Goal: Task Accomplishment & Management: Manage account settings

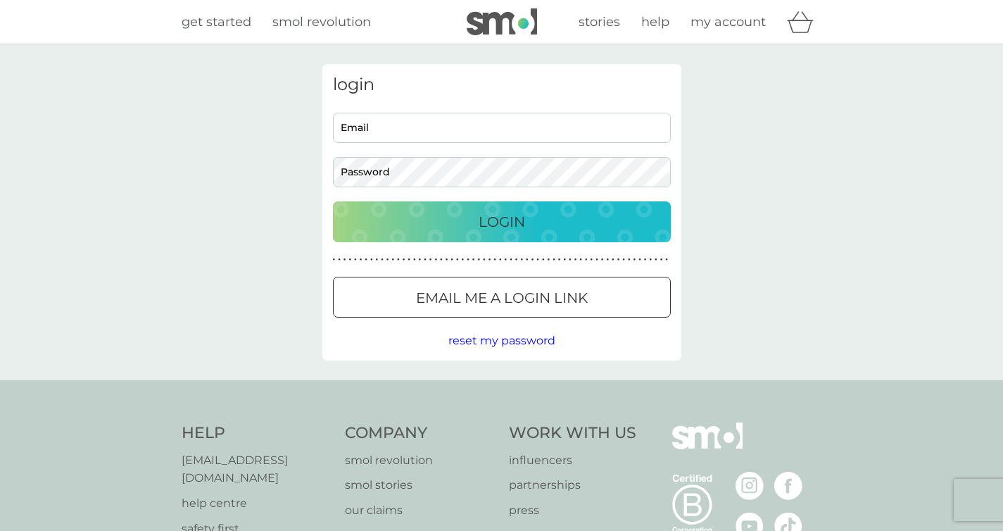
type input "[EMAIL_ADDRESS][DOMAIN_NAME]"
click at [420, 225] on div "Login" at bounding box center [502, 222] width 310 height 23
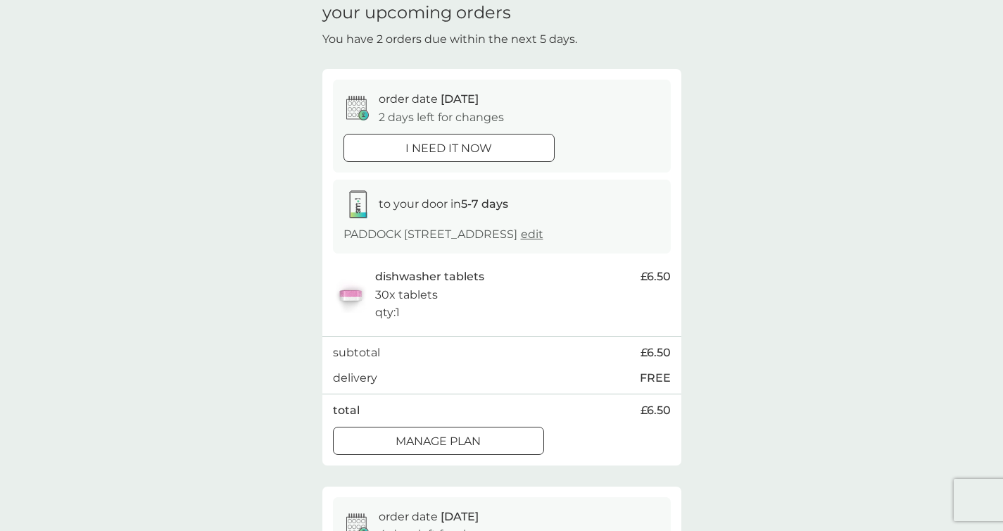
scroll to position [106, 0]
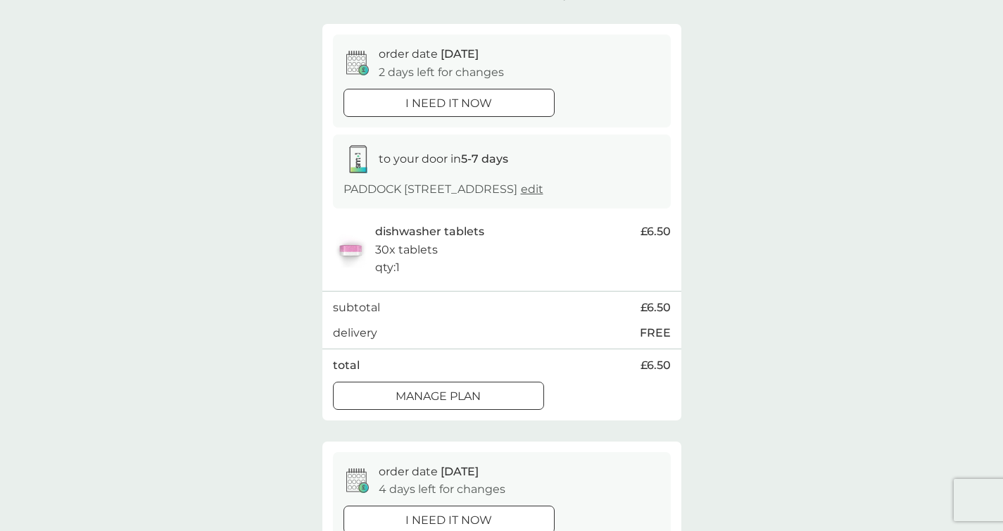
click at [447, 403] on div at bounding box center [438, 396] width 51 height 15
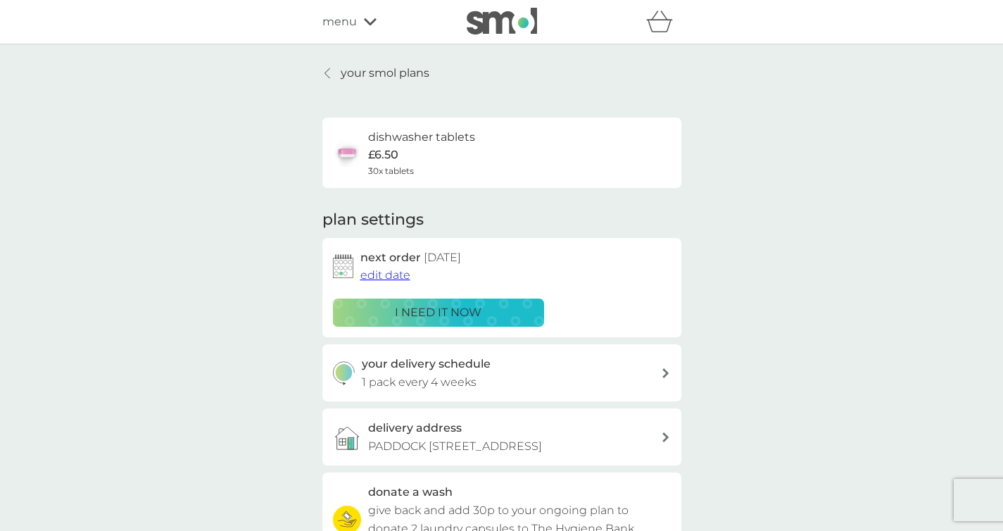
click at [384, 273] on span "edit date" at bounding box center [386, 274] width 50 height 13
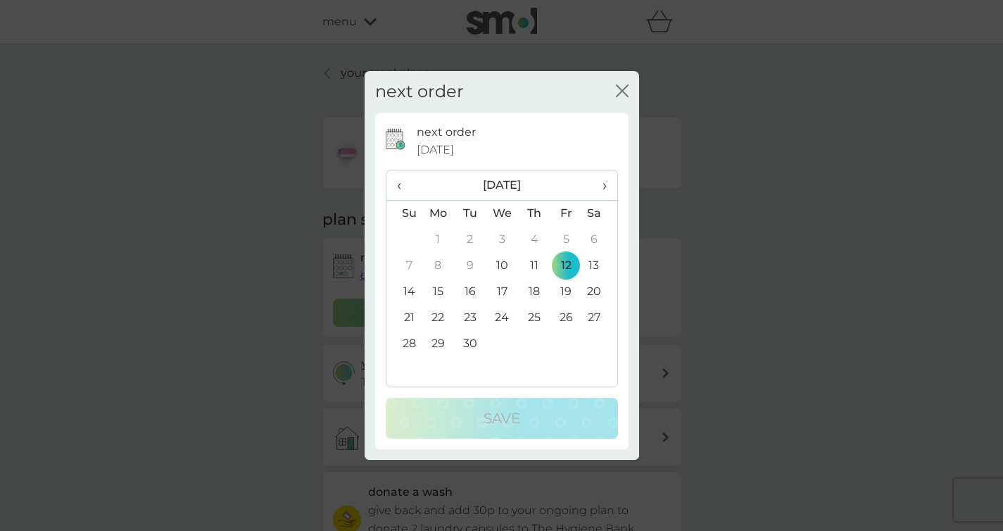
click at [563, 316] on td "26" at bounding box center [567, 318] width 32 height 26
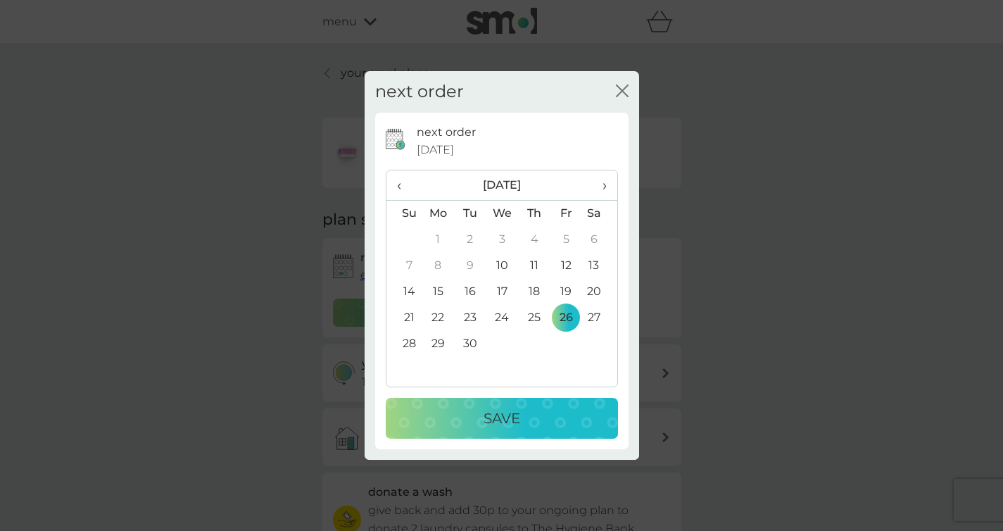
click at [518, 413] on p "Save" at bounding box center [502, 418] width 37 height 23
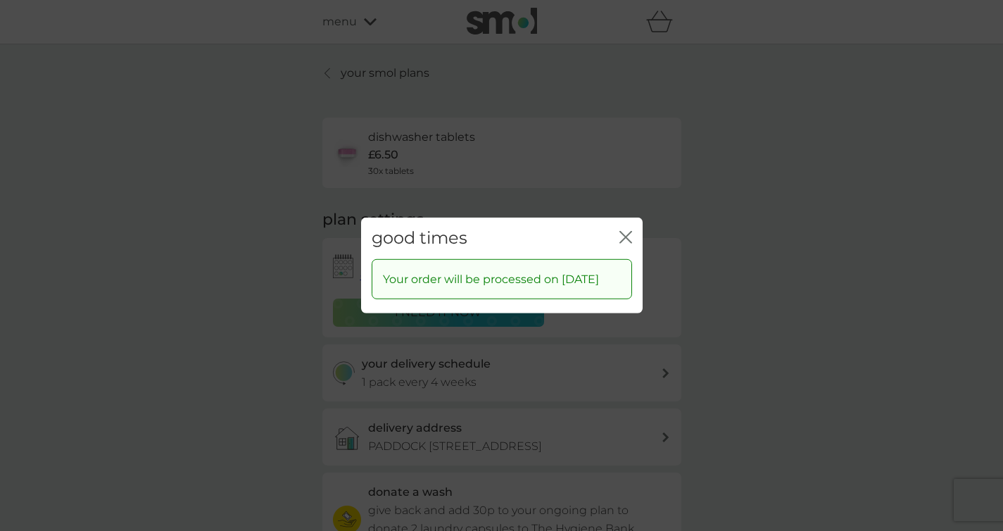
click at [620, 231] on icon "close" at bounding box center [626, 237] width 13 height 13
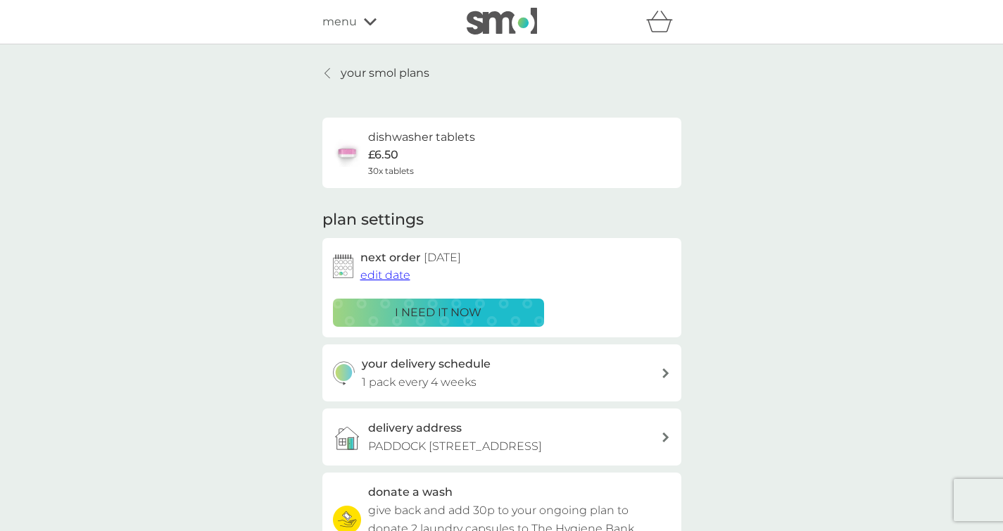
click at [358, 68] on p "your smol plans" at bounding box center [385, 73] width 89 height 18
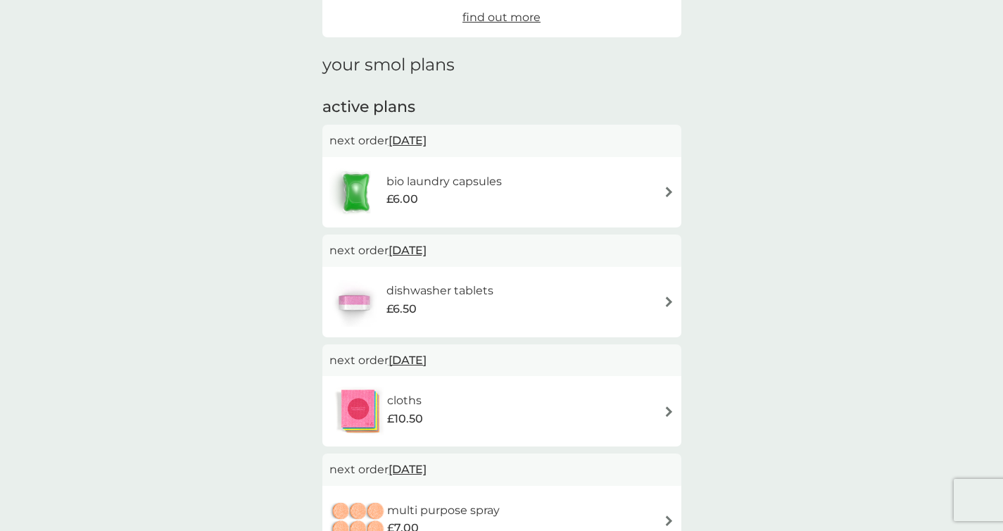
scroll to position [180, 0]
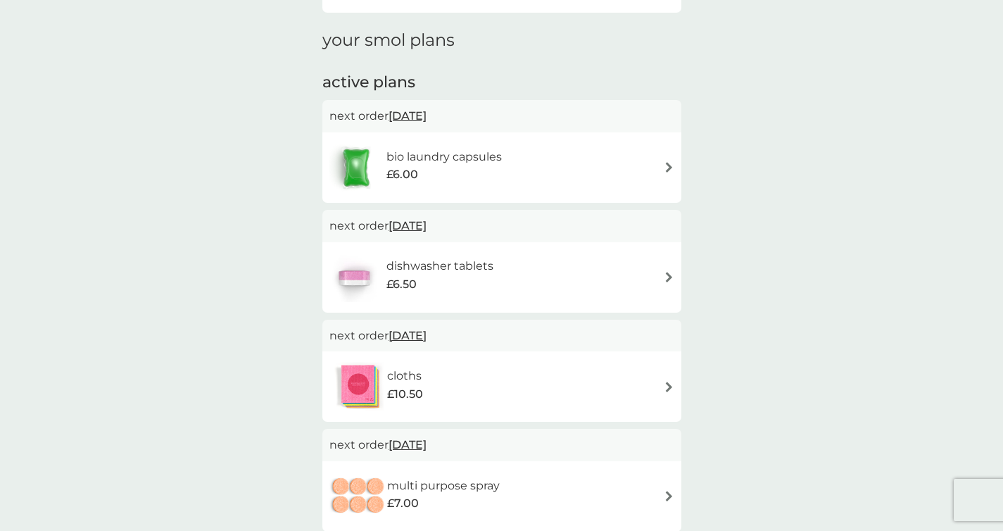
click at [518, 392] on div "cloths £10.50" at bounding box center [502, 386] width 345 height 49
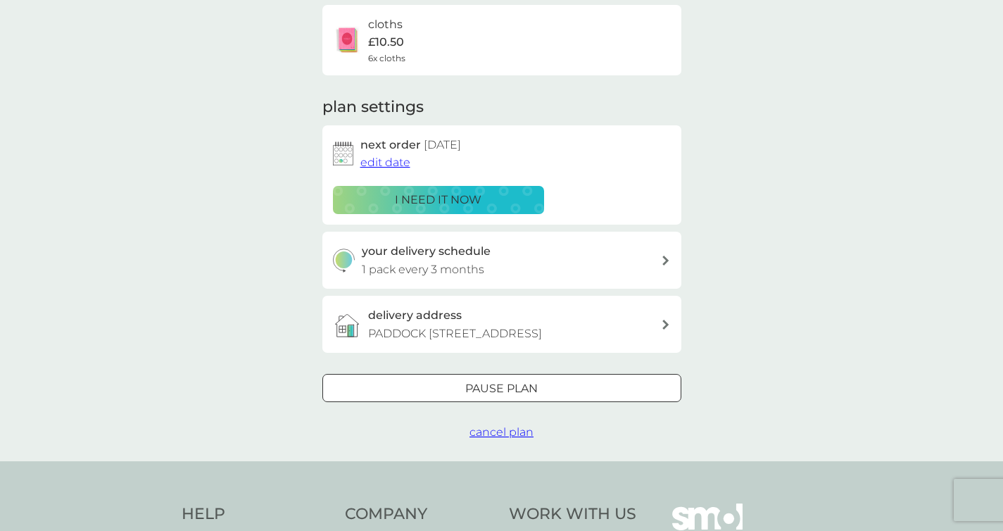
scroll to position [114, 0]
click at [530, 396] on p "Pause plan" at bounding box center [501, 387] width 73 height 18
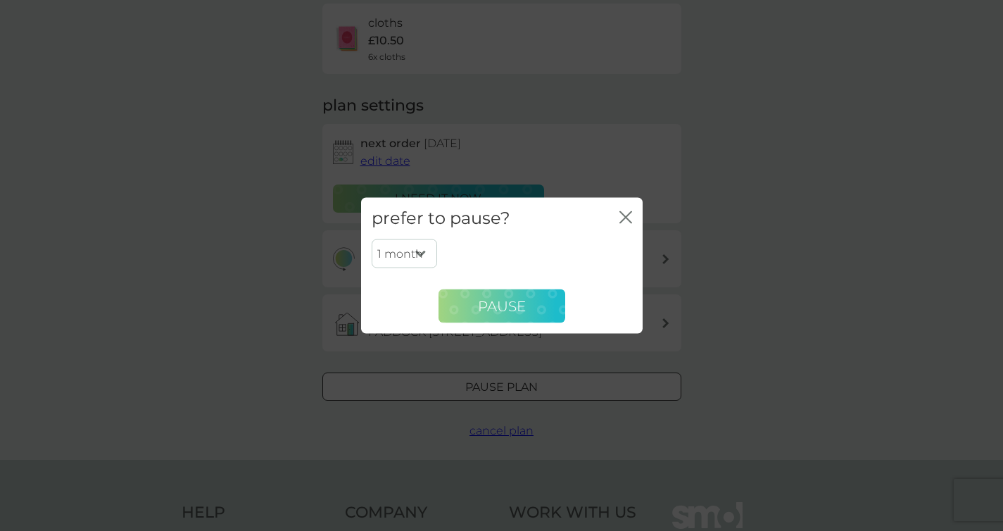
click at [484, 299] on span "Pause" at bounding box center [502, 305] width 48 height 17
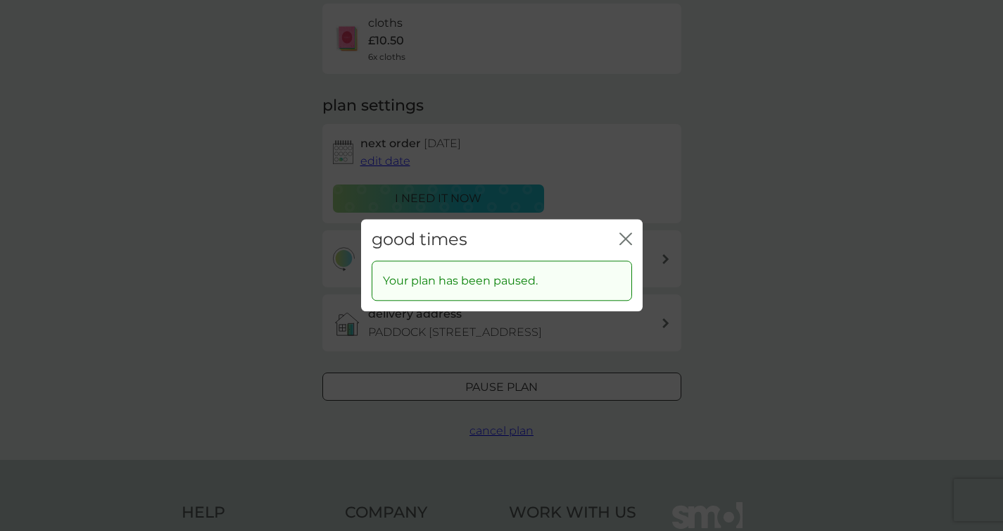
click at [622, 238] on icon "close" at bounding box center [626, 238] width 13 height 13
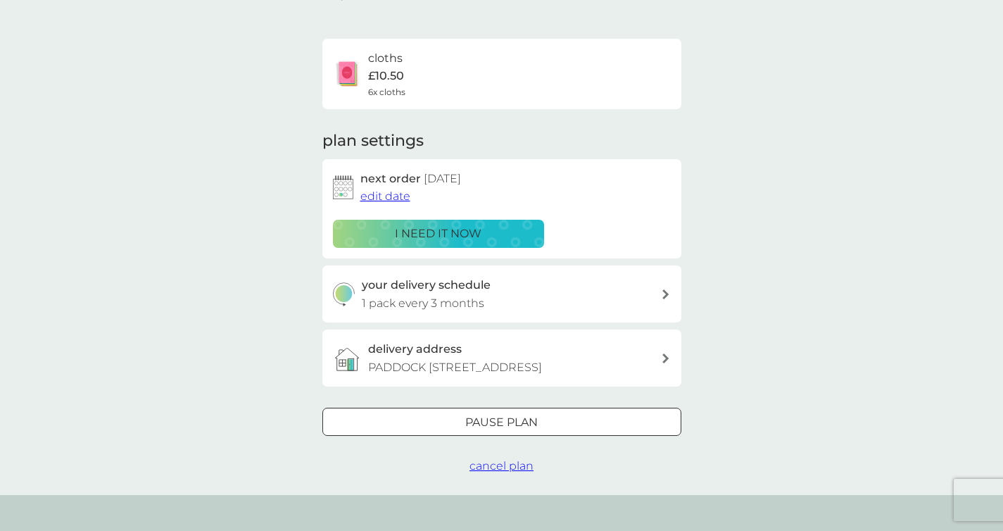
scroll to position [0, 0]
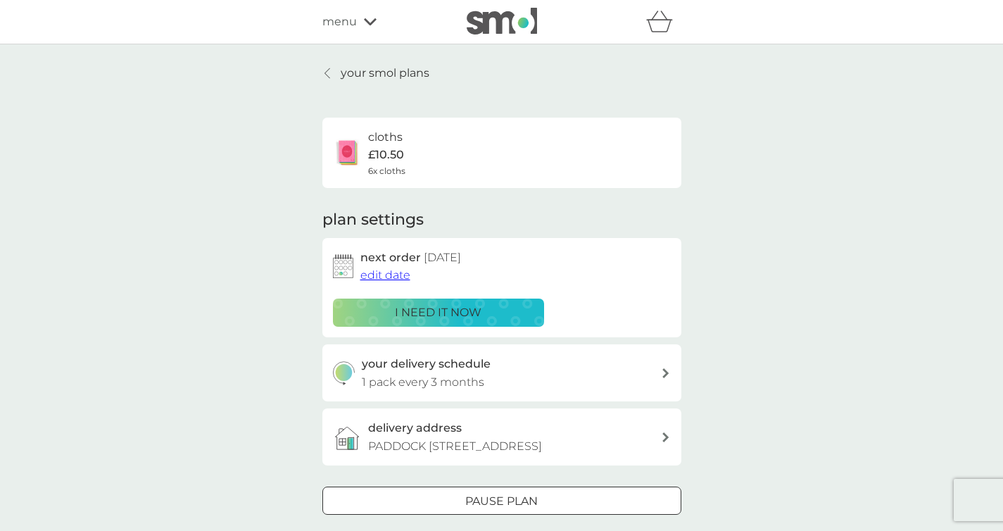
click at [346, 68] on p "your smol plans" at bounding box center [385, 73] width 89 height 18
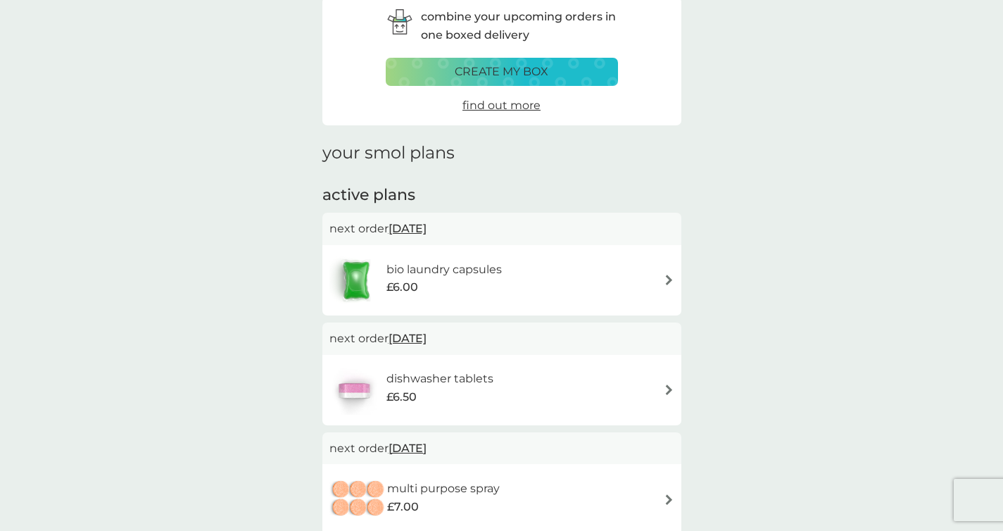
scroll to position [122, 0]
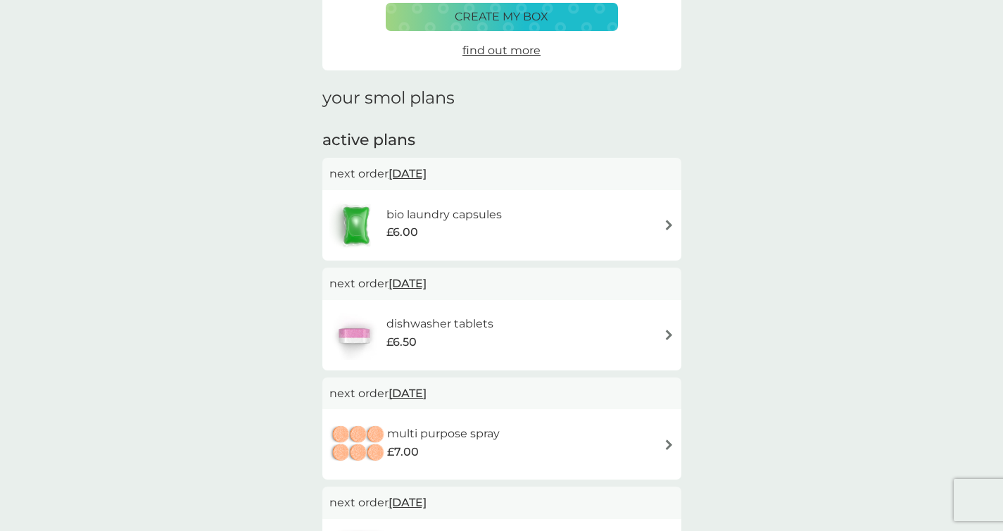
click at [557, 450] on div "multi purpose spray £7.00" at bounding box center [502, 444] width 345 height 49
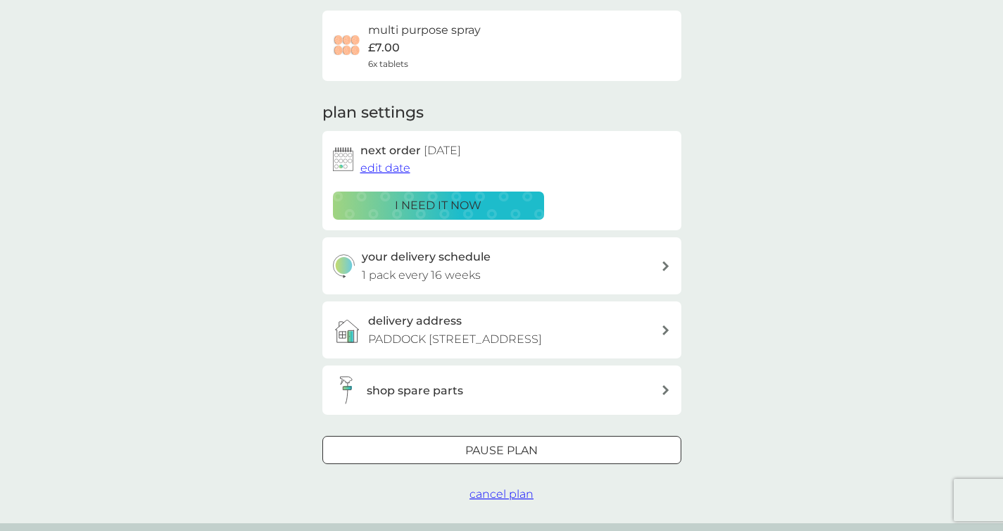
scroll to position [109, 0]
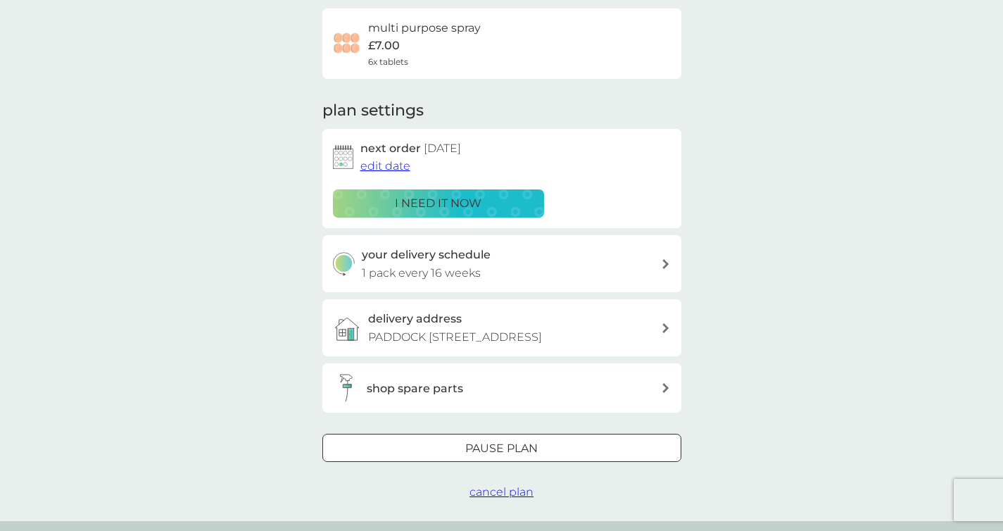
click at [531, 458] on p "Pause plan" at bounding box center [501, 448] width 73 height 18
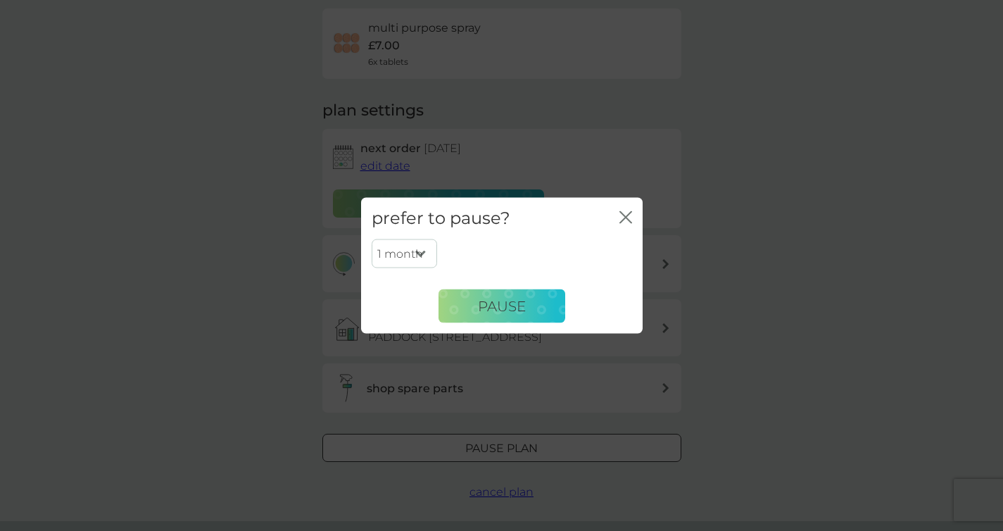
click at [422, 251] on select "1 month 2 months 3 months 4 months 5 months 6 months" at bounding box center [404, 254] width 65 height 30
select select "2"
click at [372, 239] on select "1 month 2 months 3 months 4 months 5 months 6 months" at bounding box center [404, 254] width 65 height 30
click at [512, 303] on span "Pause" at bounding box center [502, 305] width 48 height 17
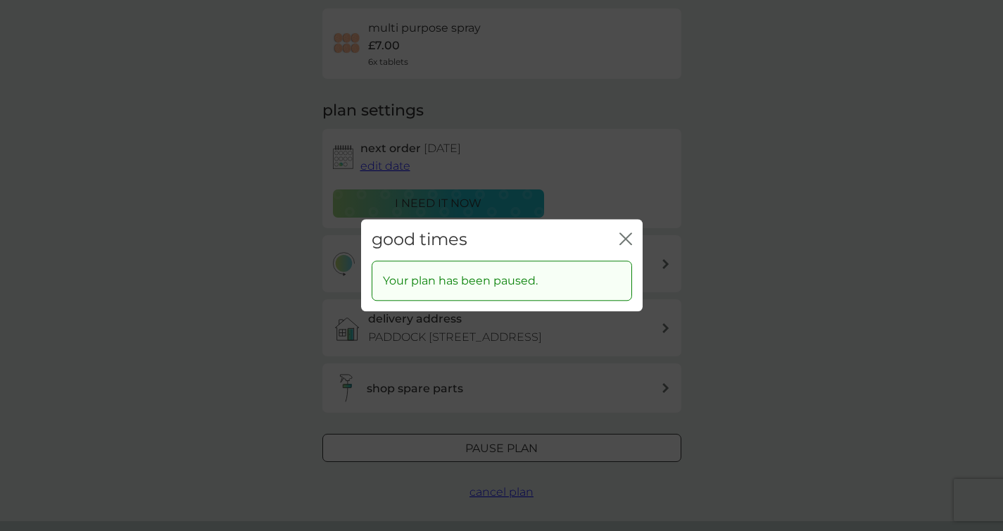
click at [622, 238] on icon "close" at bounding box center [626, 238] width 13 height 13
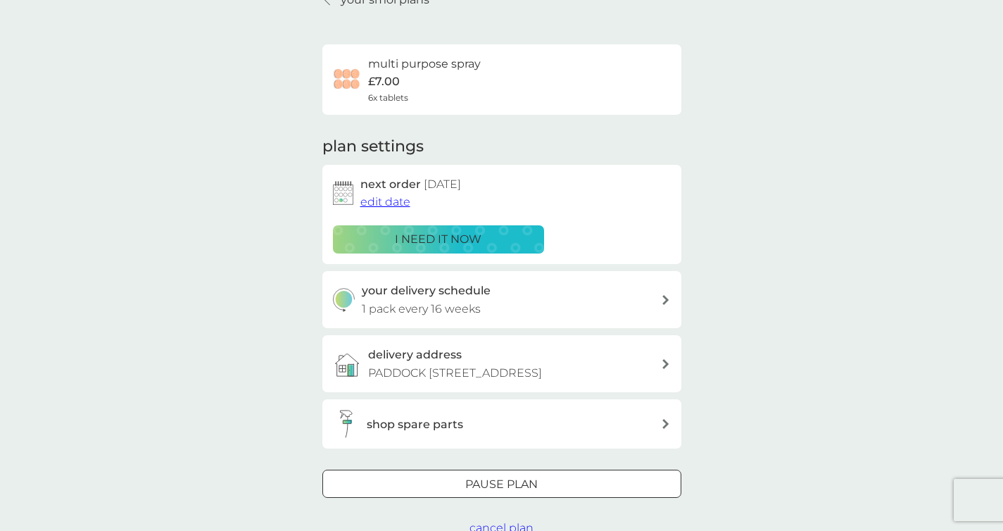
scroll to position [0, 0]
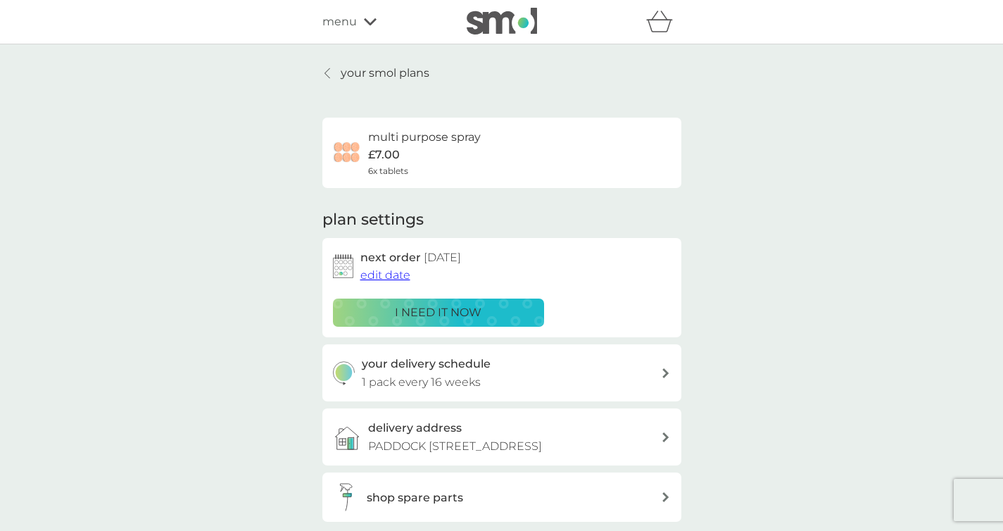
click at [337, 75] on link "your smol plans" at bounding box center [375, 73] width 107 height 18
